Goal: Task Accomplishment & Management: Use online tool/utility

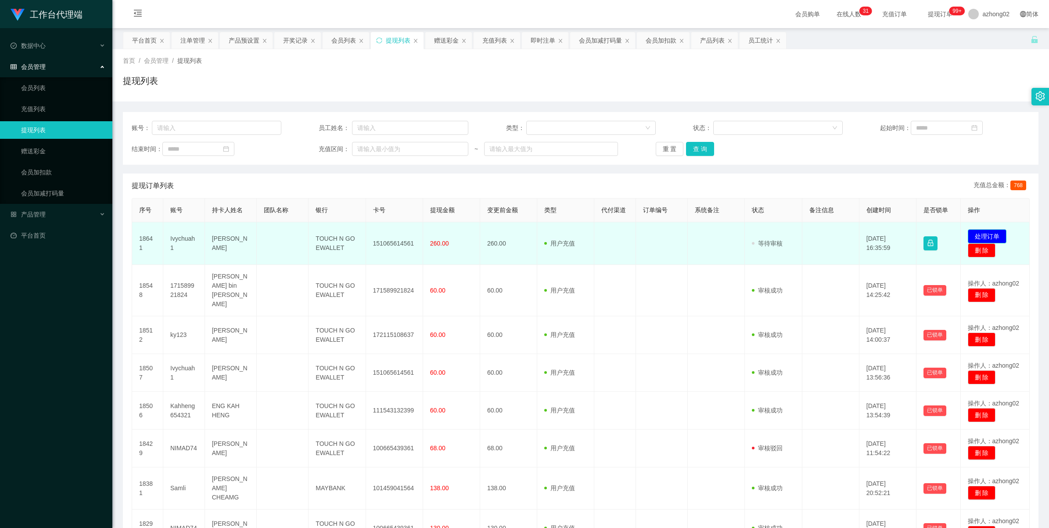
click at [975, 236] on button "处理订单" at bounding box center [987, 236] width 39 height 14
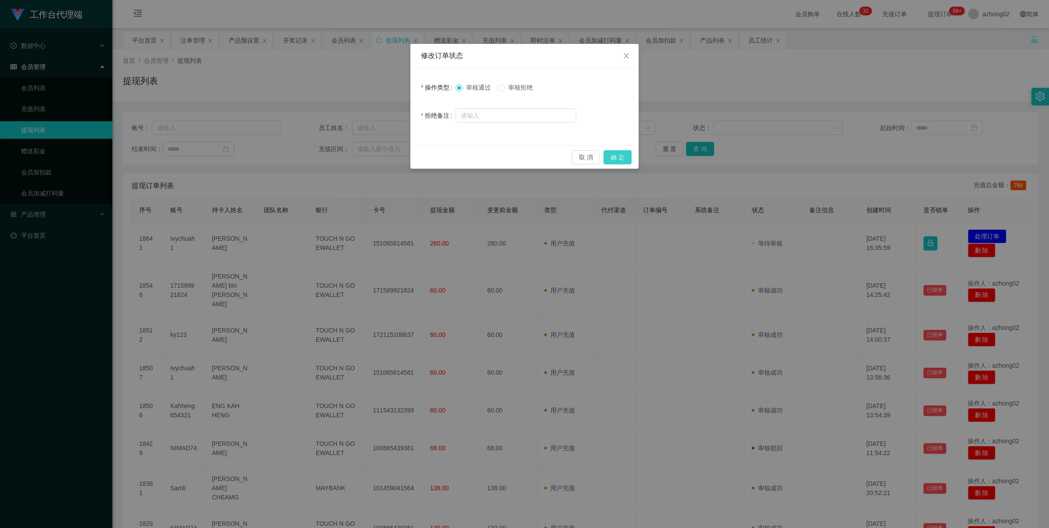
click at [609, 159] on button "确 定" at bounding box center [618, 157] width 28 height 14
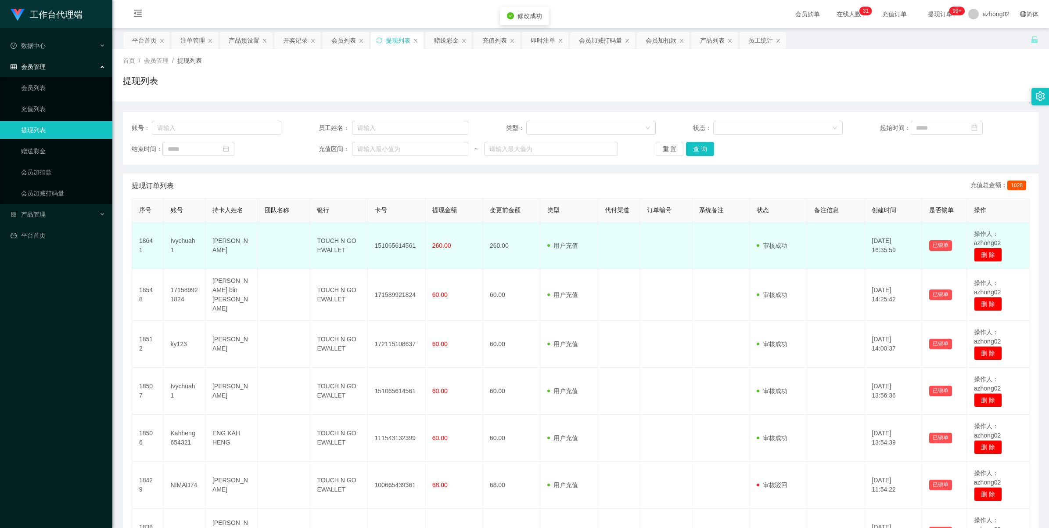
click at [394, 245] on td "151065614561" at bounding box center [397, 245] width 58 height 47
click at [393, 246] on td "151065614561" at bounding box center [397, 245] width 58 height 47
copy td "151065614561"
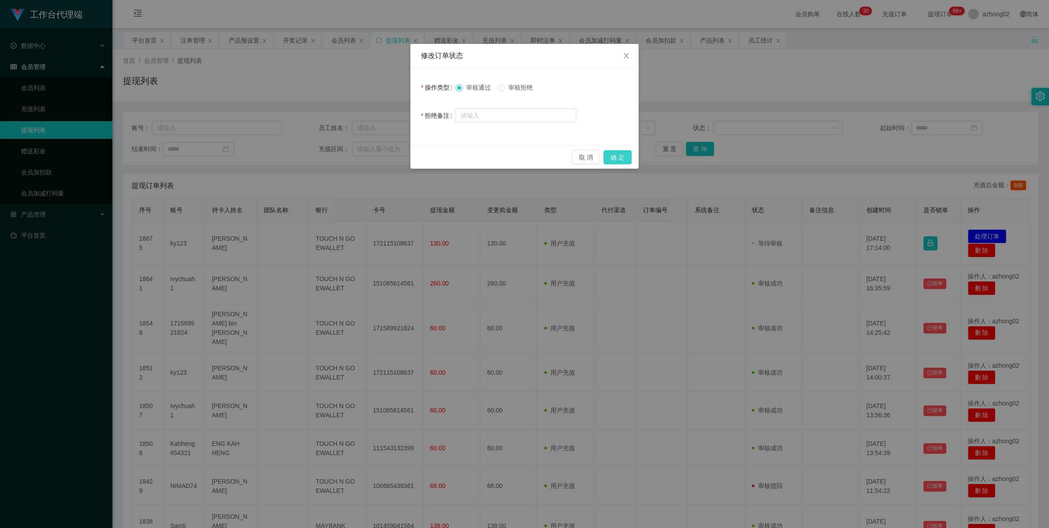
click at [613, 153] on button "确 定" at bounding box center [618, 157] width 28 height 14
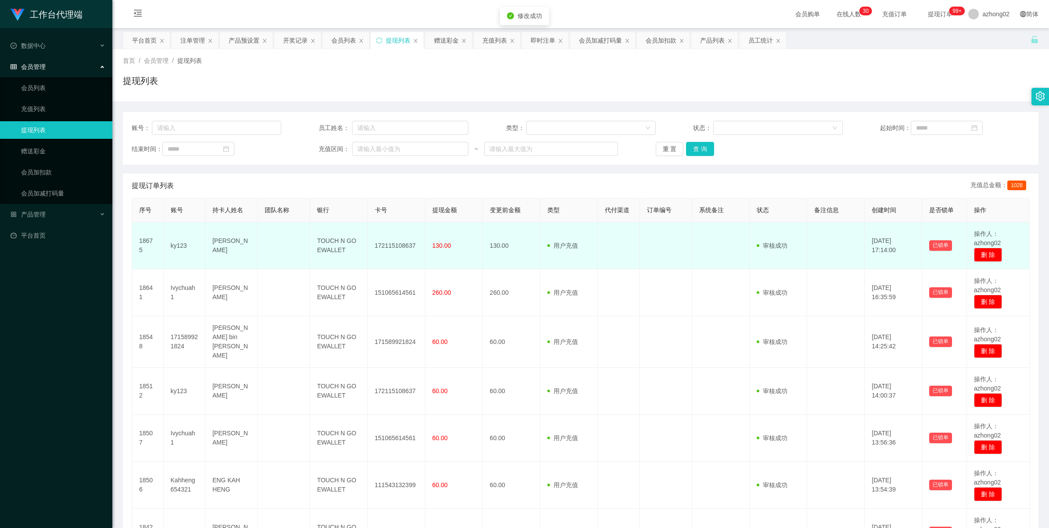
click at [392, 249] on td "172115108637" at bounding box center [397, 245] width 58 height 47
click at [392, 246] on td "172115108637" at bounding box center [397, 245] width 58 height 47
copy td "172115108637"
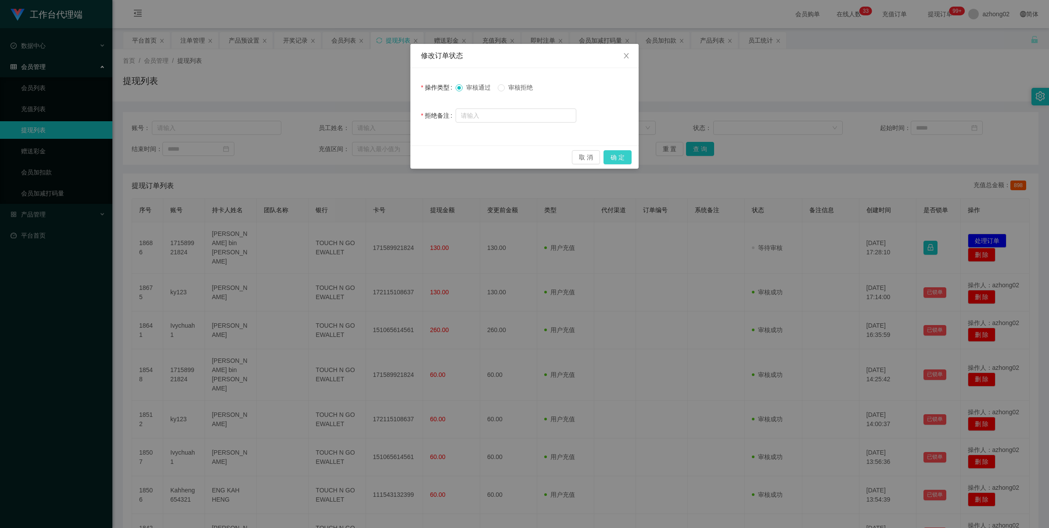
click at [613, 152] on button "确 定" at bounding box center [618, 157] width 28 height 14
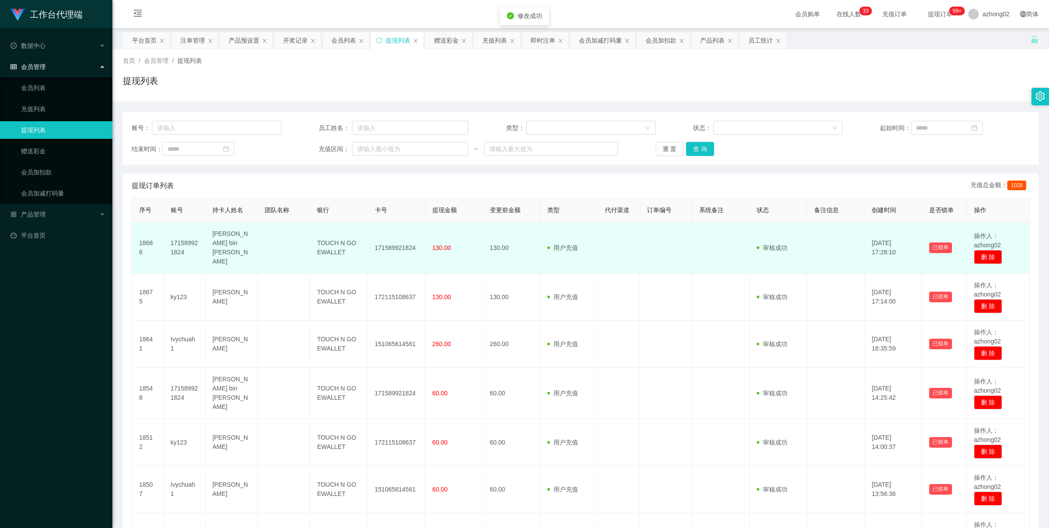
click at [383, 242] on td "171589921824" at bounding box center [397, 247] width 58 height 51
copy td "171589921824"
